Goal: Find specific page/section: Find specific page/section

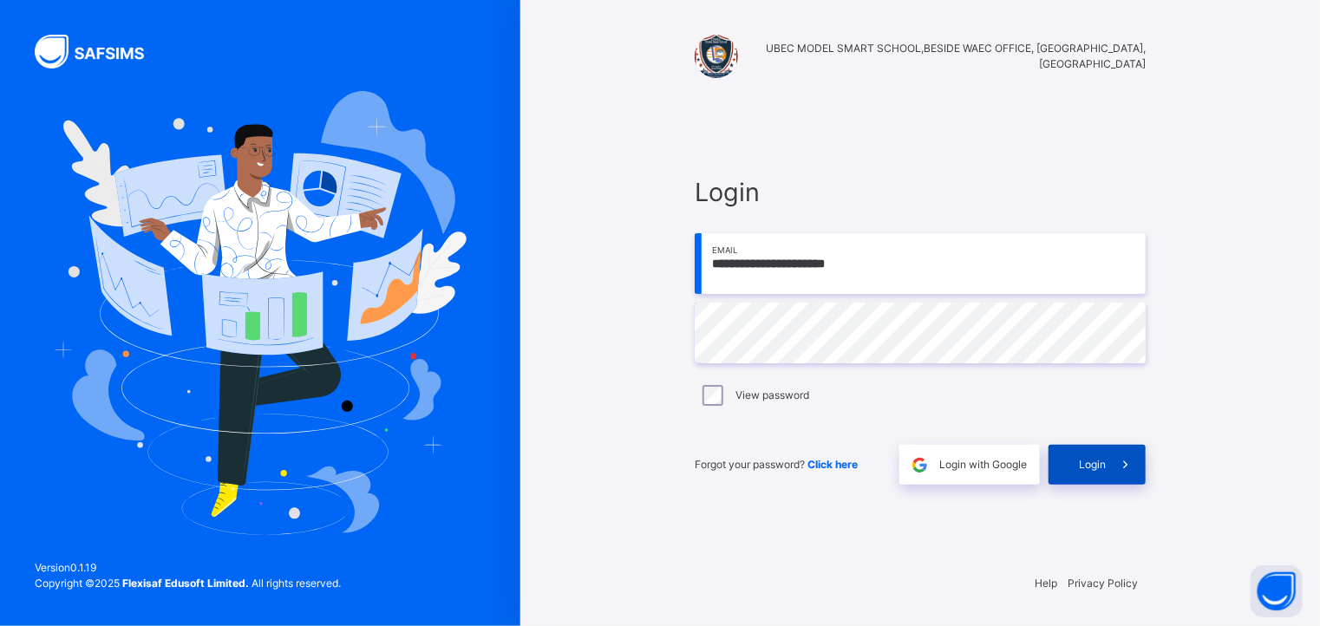
click at [1093, 451] on div "Login" at bounding box center [1097, 465] width 97 height 40
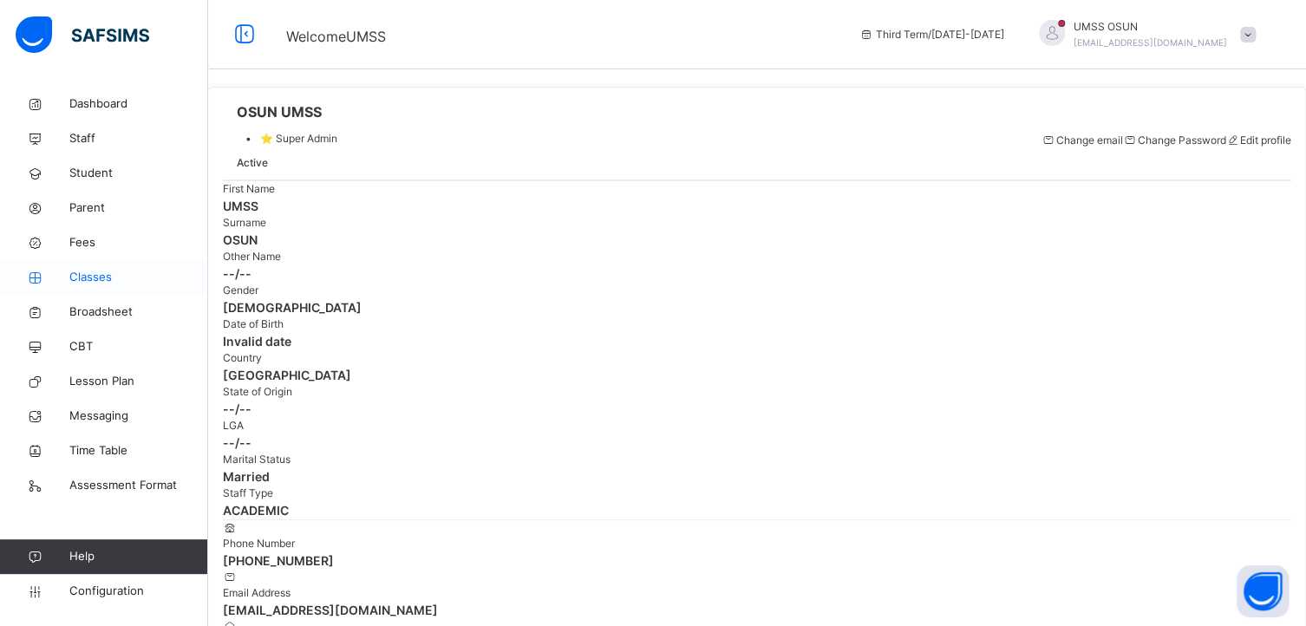
click at [88, 275] on span "Classes" at bounding box center [138, 277] width 139 height 17
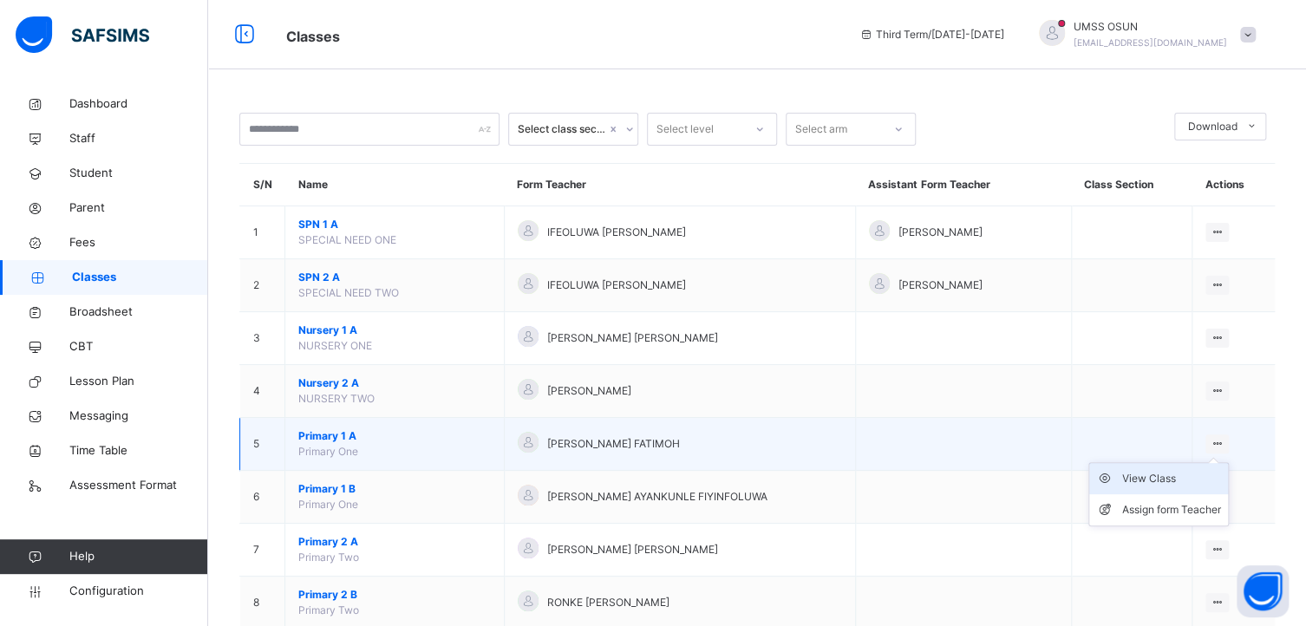
click at [1172, 476] on div "View Class" at bounding box center [1171, 478] width 99 height 17
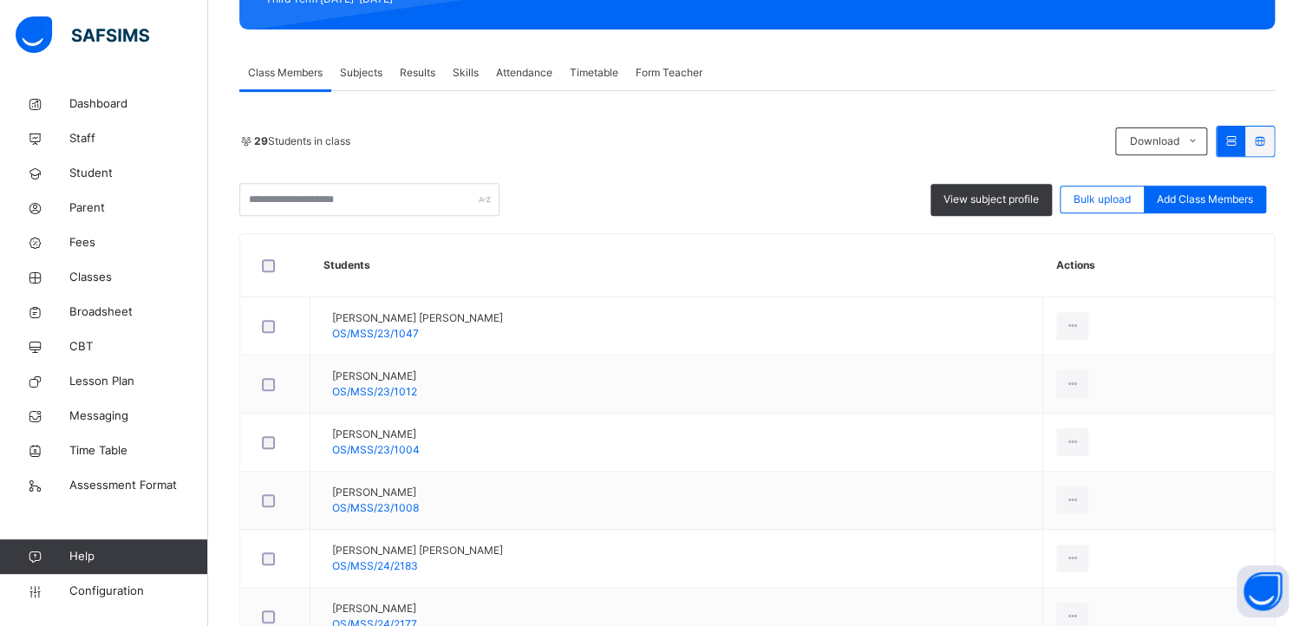
scroll to position [121, 0]
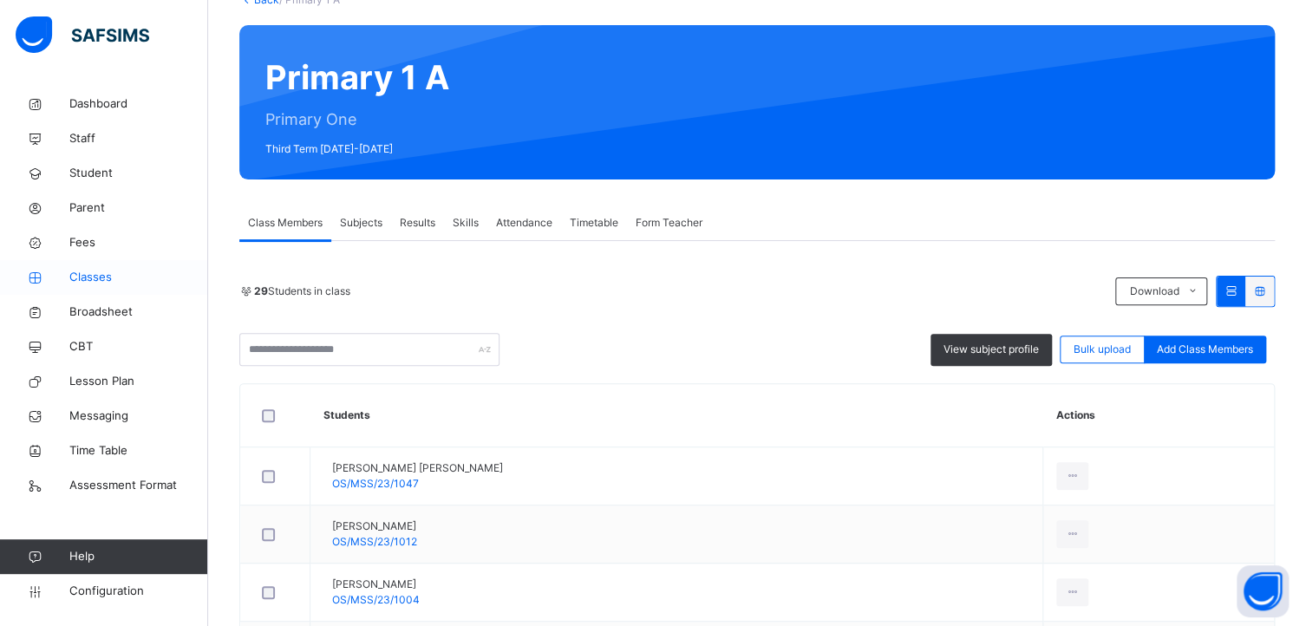
click at [81, 274] on span "Classes" at bounding box center [138, 277] width 139 height 17
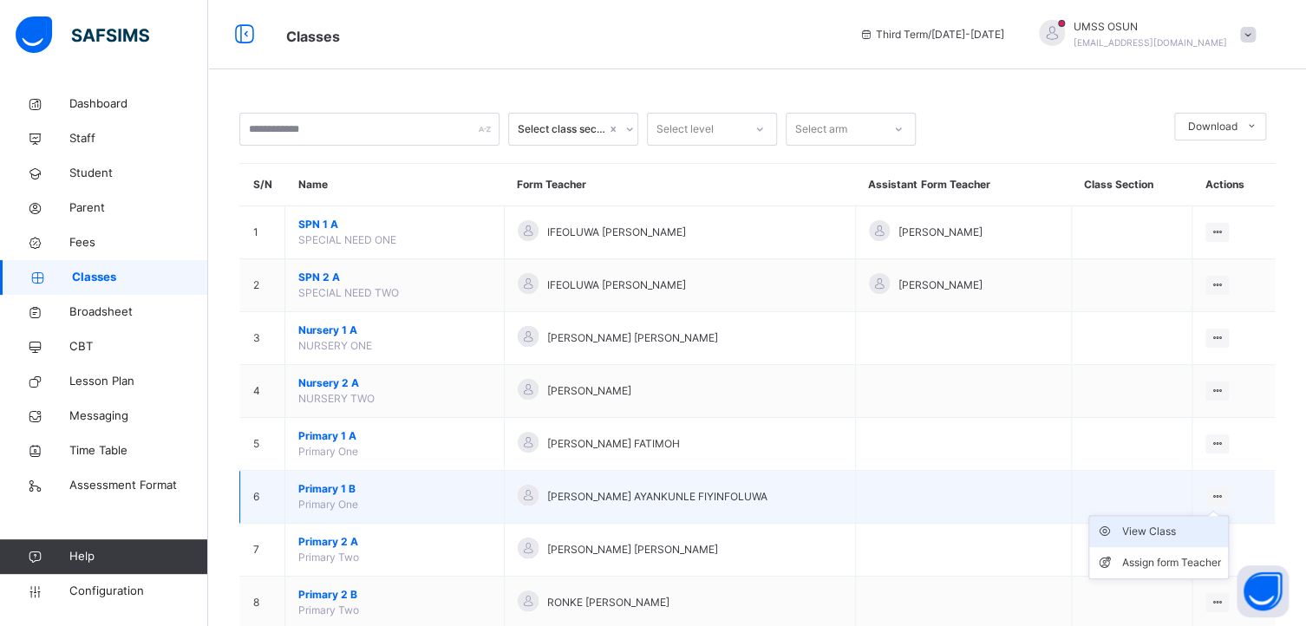
click at [1173, 532] on div "View Class" at bounding box center [1171, 531] width 99 height 17
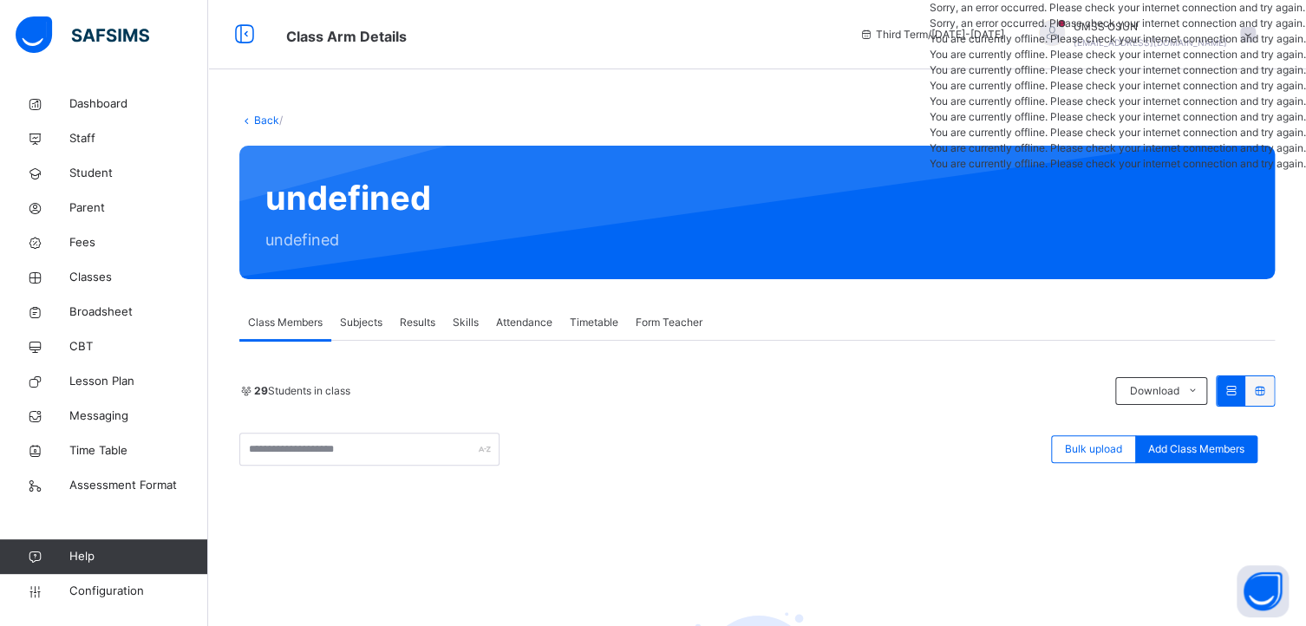
click at [1282, 94] on div "You are currently offline. Please check your internet connection and try again." at bounding box center [1118, 86] width 376 height 16
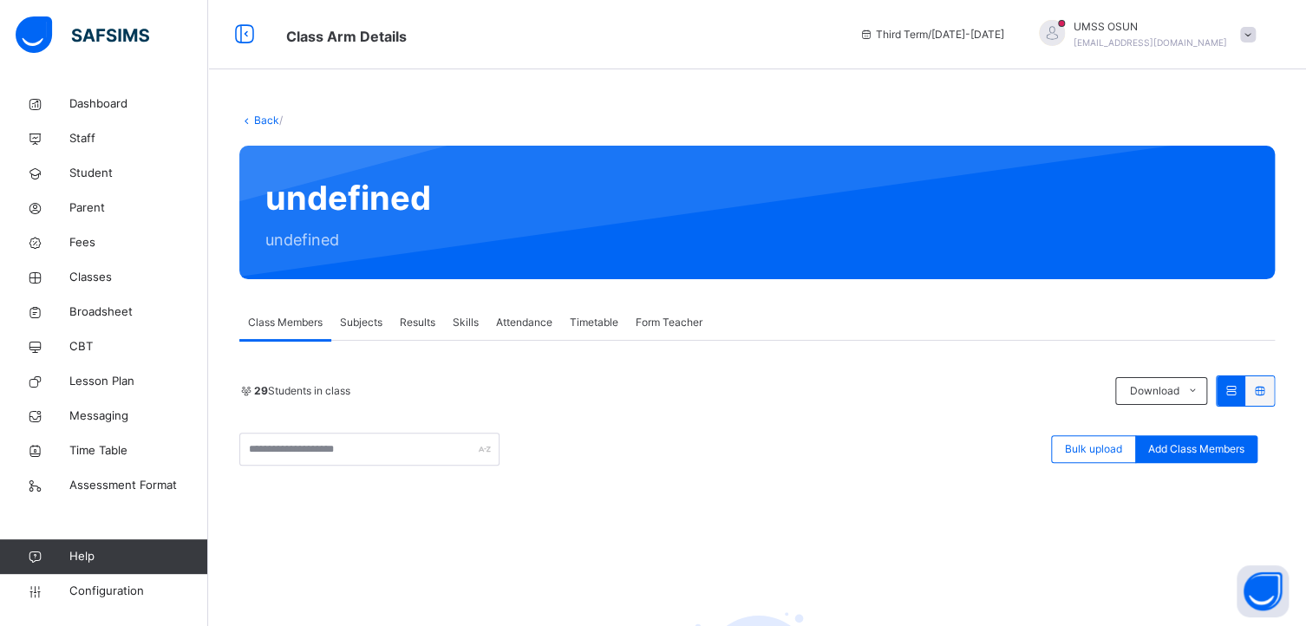
click at [729, 455] on div "Bulk upload Add Class Members" at bounding box center [757, 449] width 1036 height 33
click at [92, 272] on span "Classes" at bounding box center [138, 277] width 139 height 17
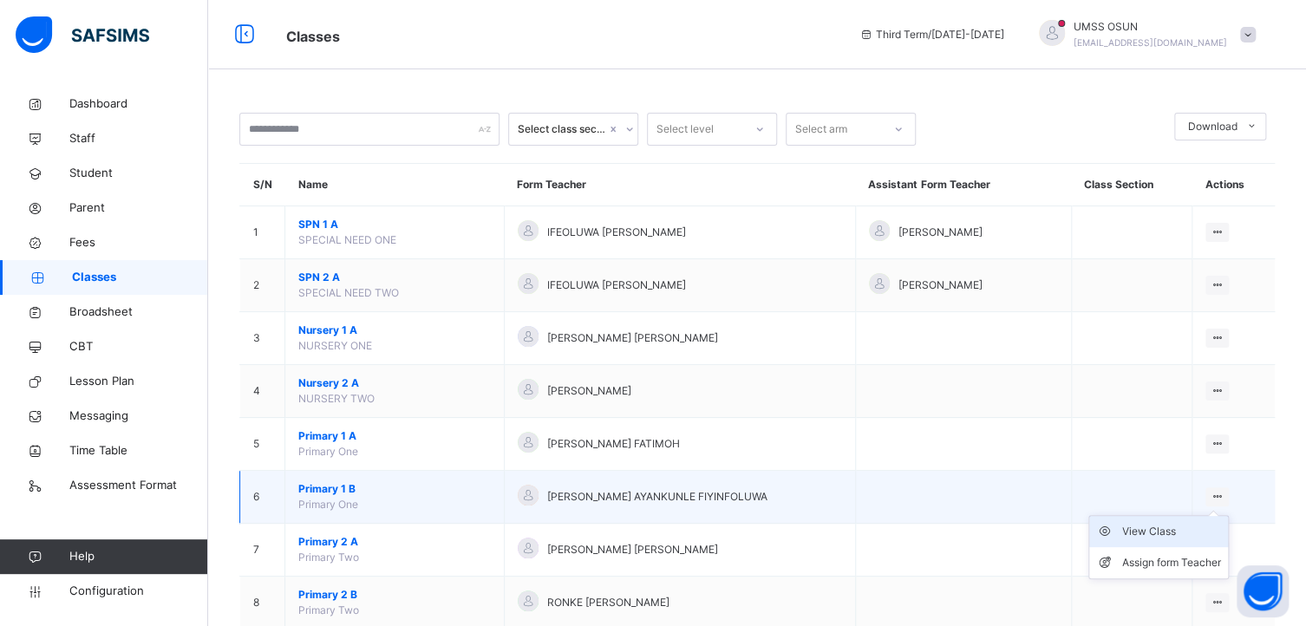
click at [1162, 529] on div "View Class" at bounding box center [1171, 531] width 99 height 17
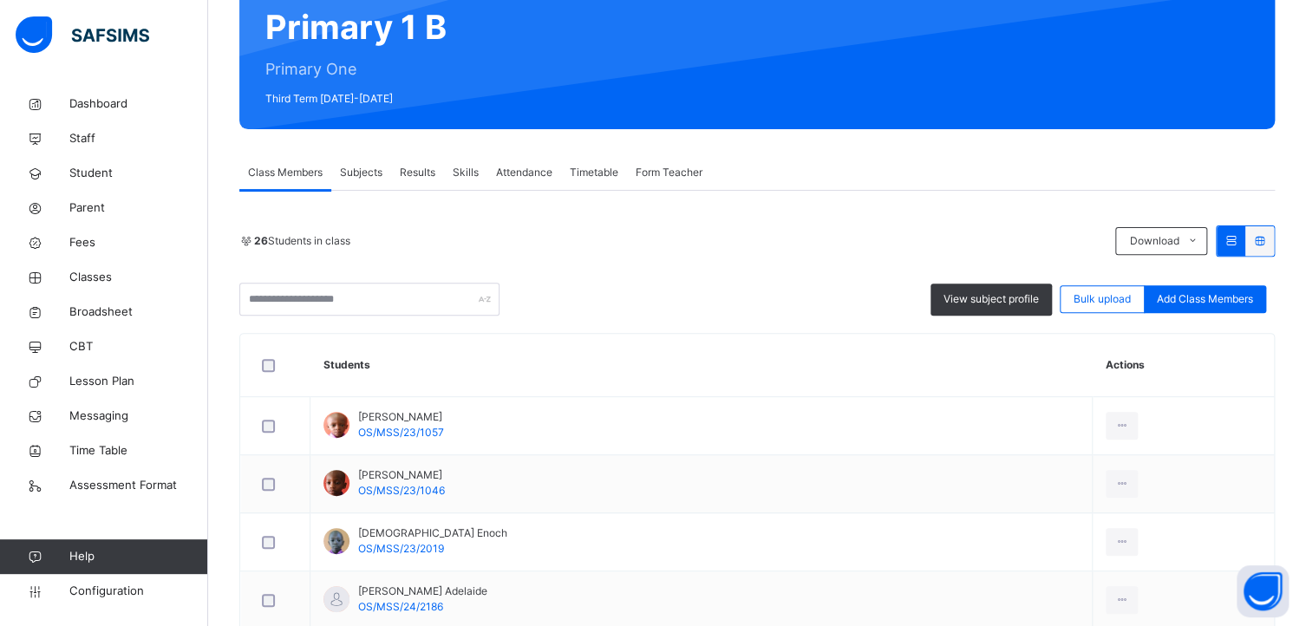
scroll to position [173, 0]
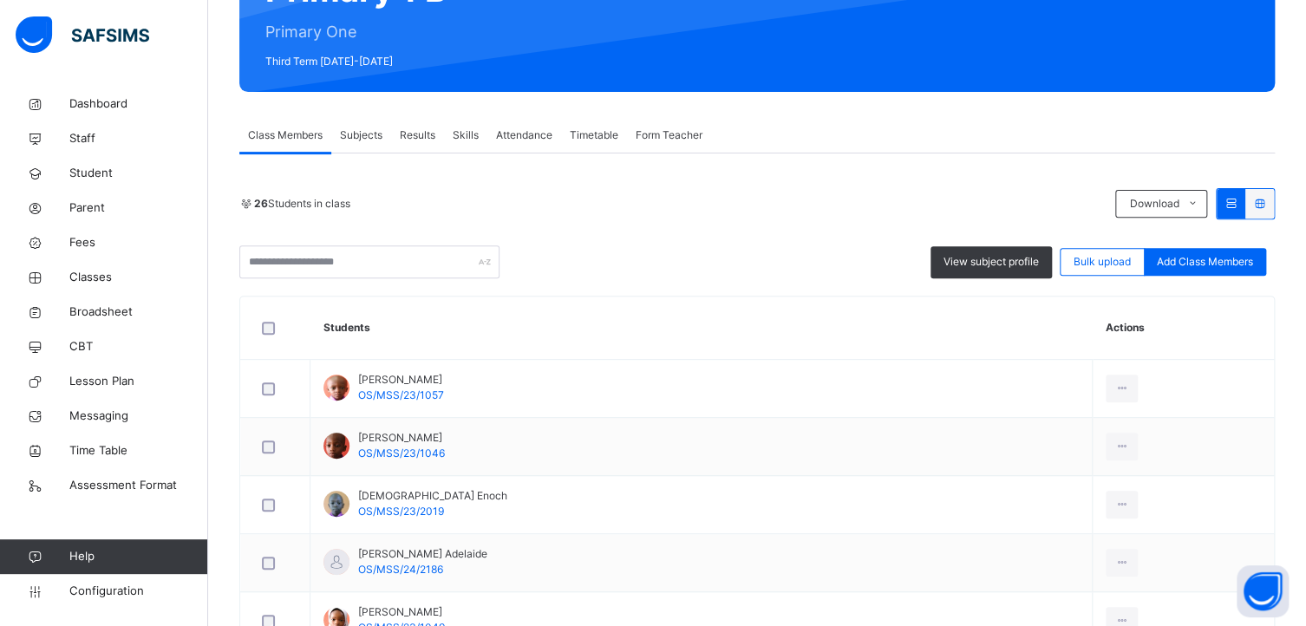
click at [444, 363] on td "Abdullateef Abdullahi OS/MSS/23/1057" at bounding box center [702, 389] width 782 height 58
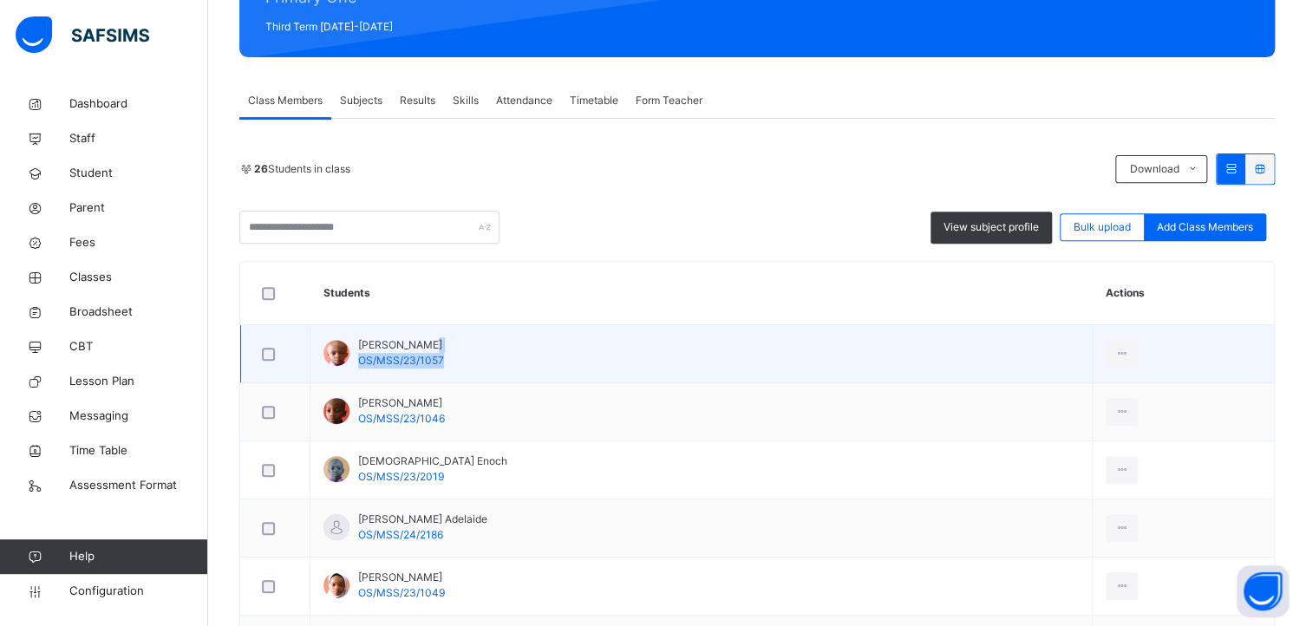
drag, startPoint x: 0, startPoint y: 0, endPoint x: 444, endPoint y: 363, distance: 573.9
click at [444, 363] on div "Abdullateef Abdullahi OS/MSS/23/1057" at bounding box center [401, 352] width 86 height 31
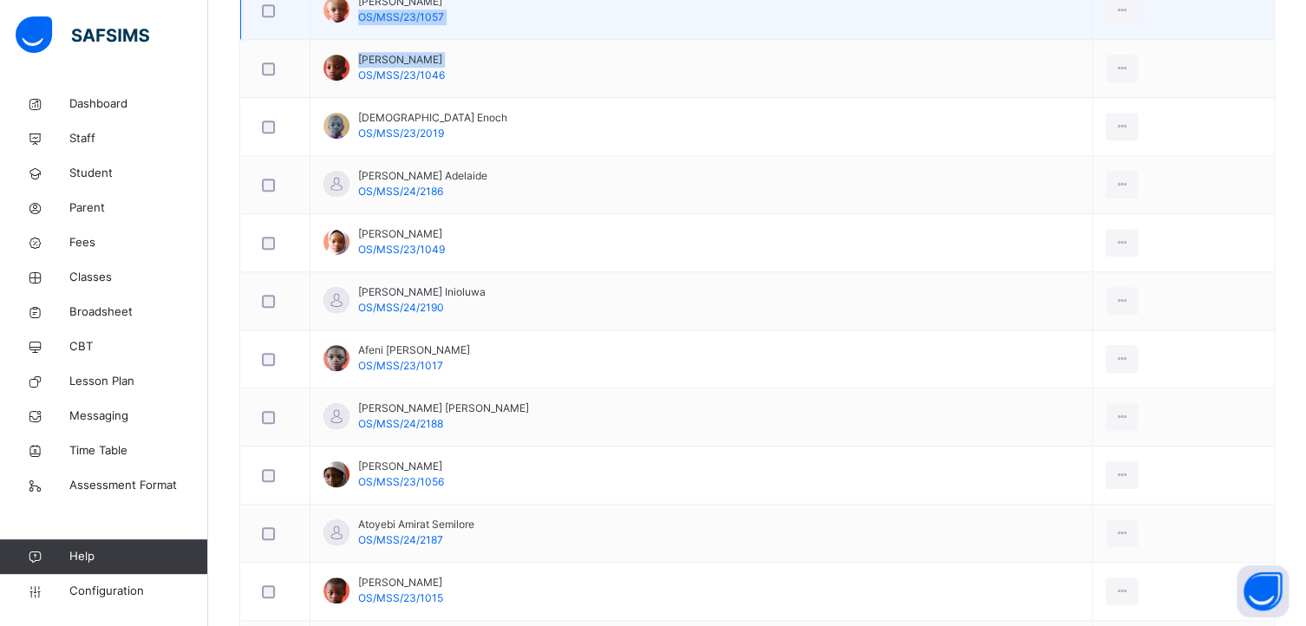
scroll to position [590, 0]
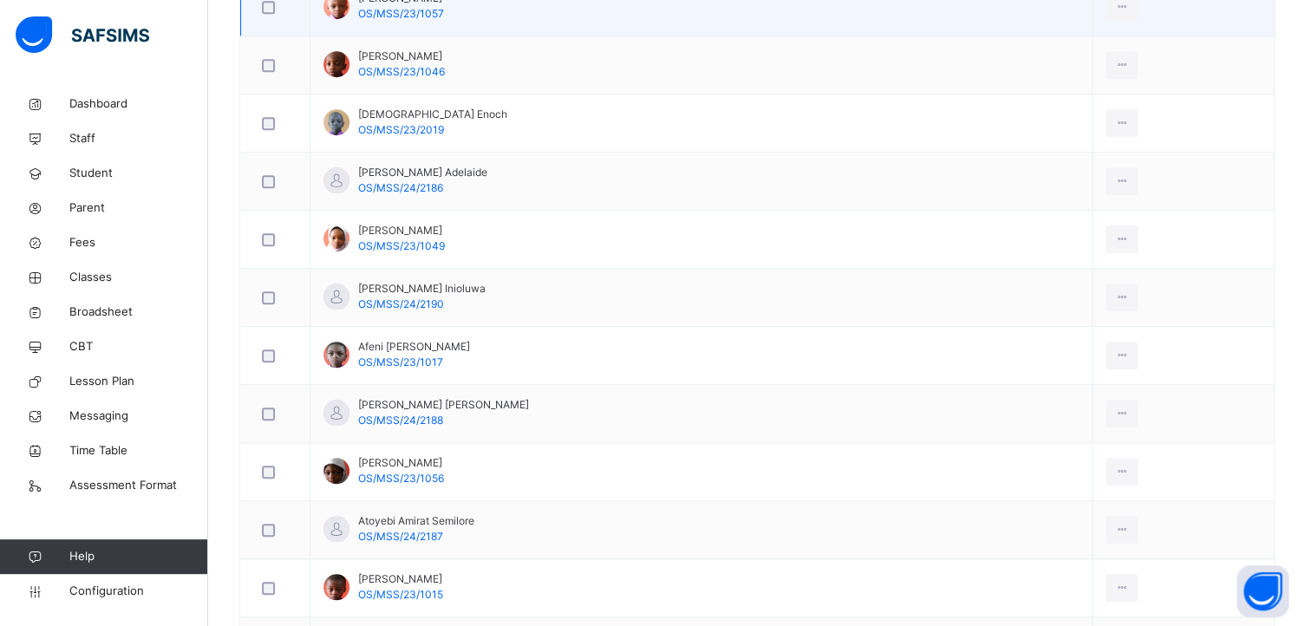
click at [444, 363] on div "Afeni Victoria Oluwaseun OS/MSS/23/1017" at bounding box center [414, 354] width 112 height 31
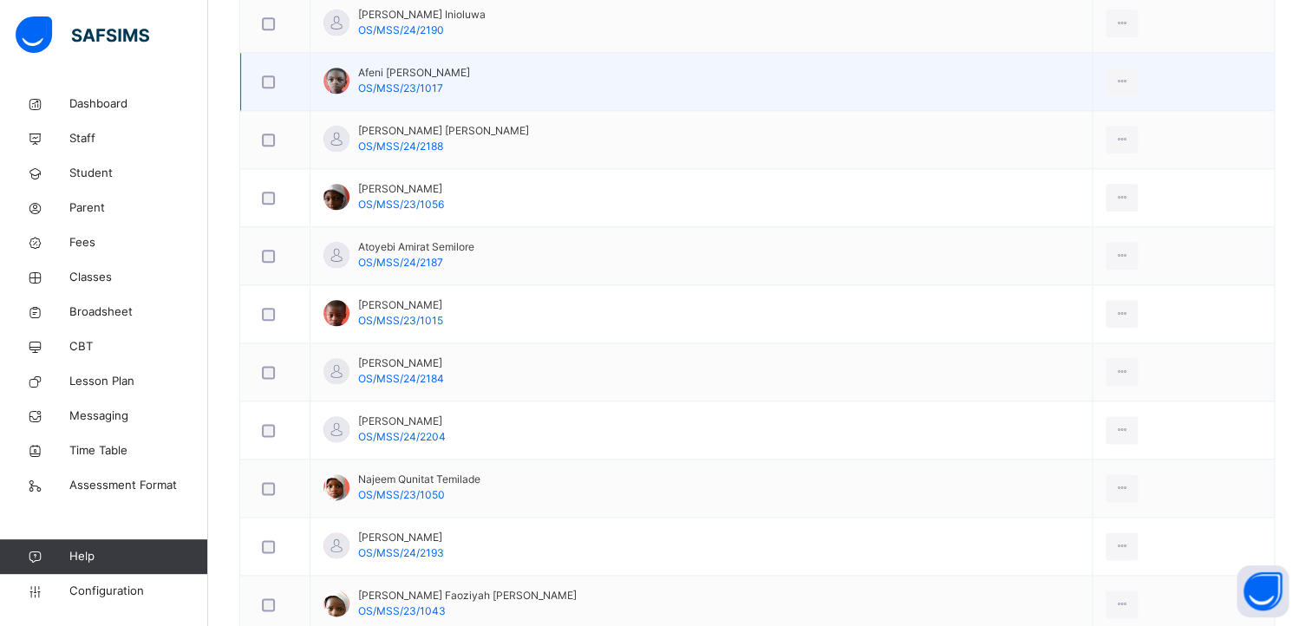
scroll to position [867, 0]
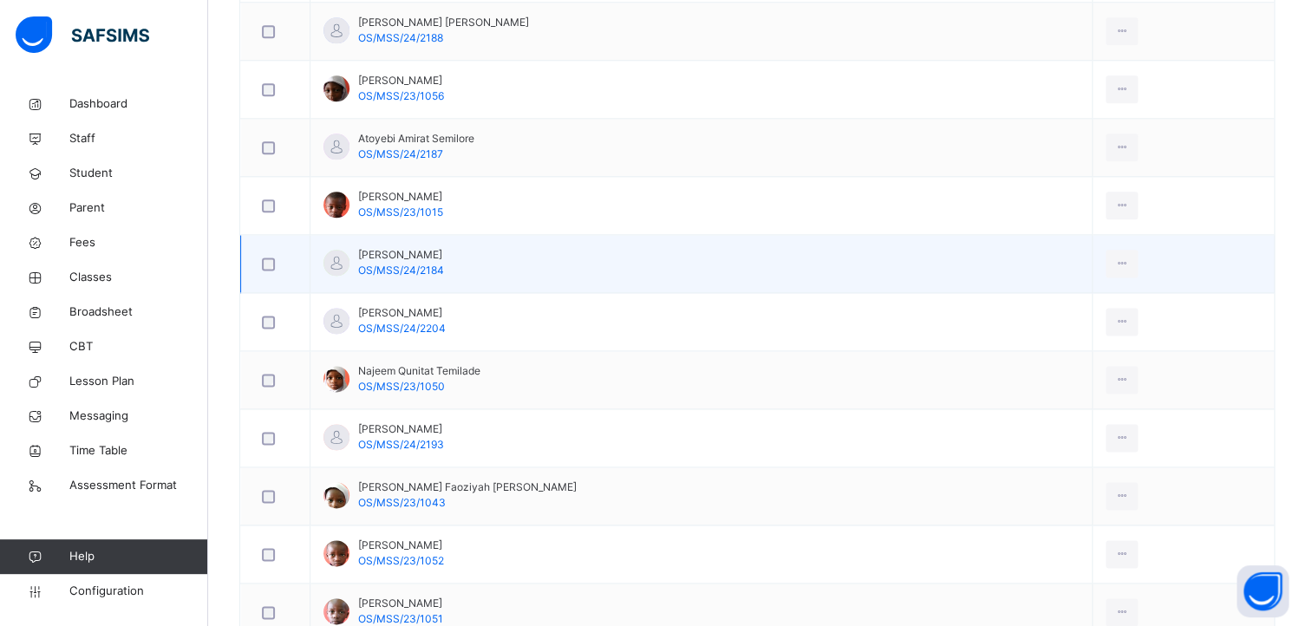
click at [537, 337] on td "Kelani Abdulmalik Akorede OS/MSS/24/2204" at bounding box center [702, 322] width 782 height 58
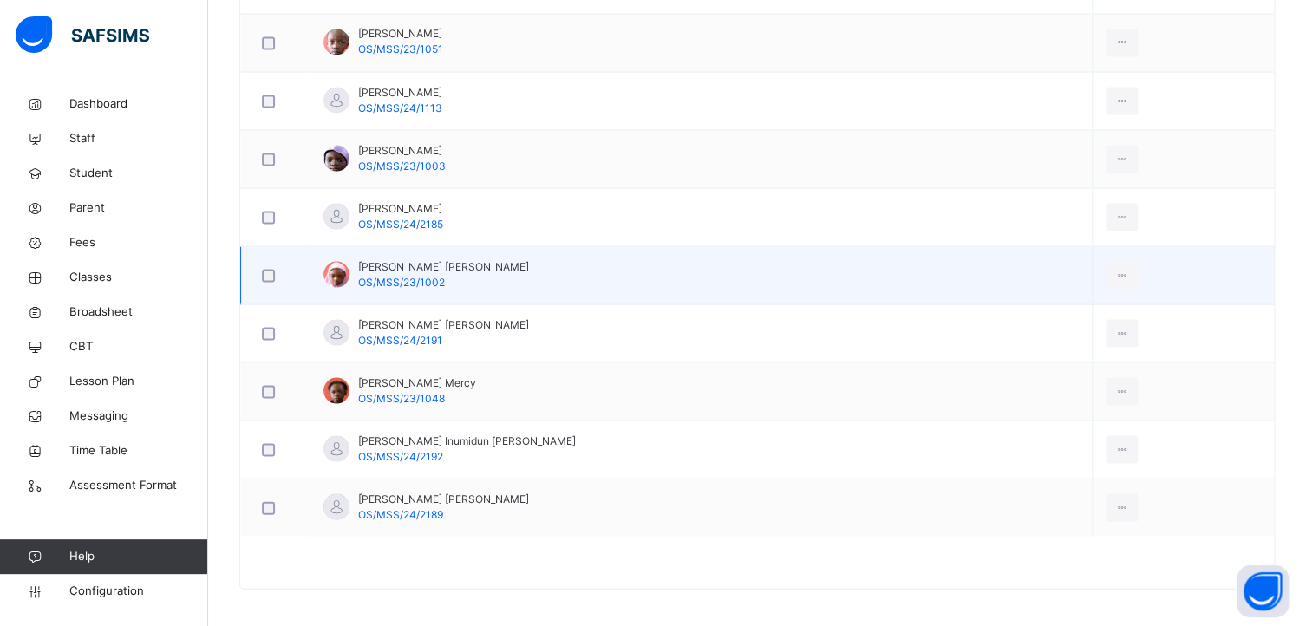
scroll to position [1508, 0]
